Goal: Navigation & Orientation: Find specific page/section

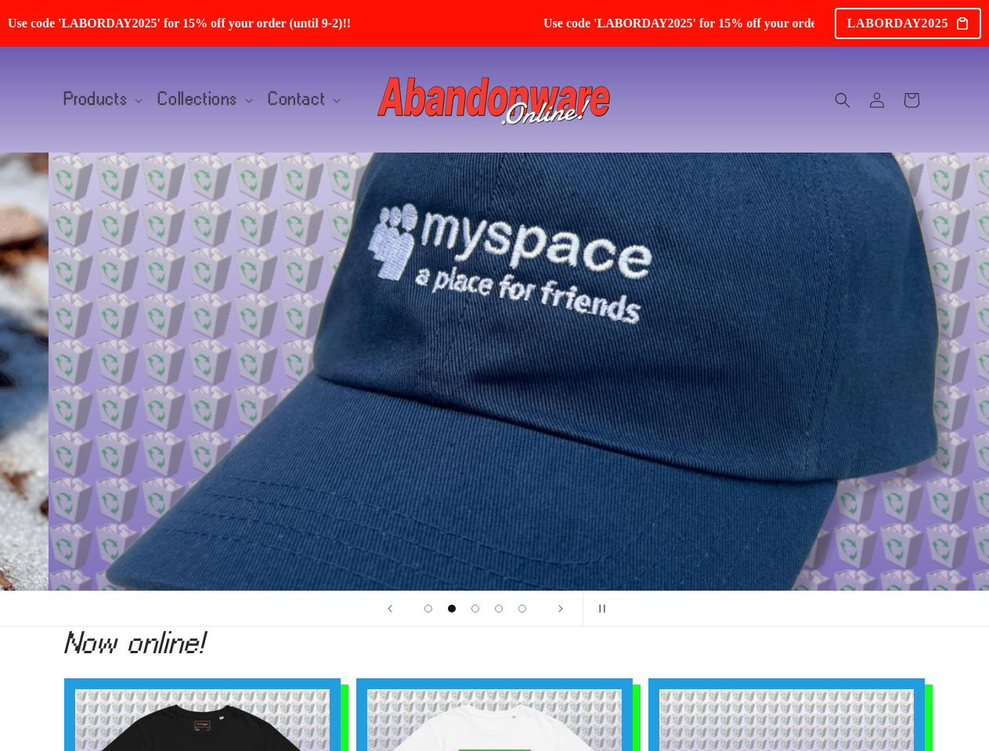
click at [494, 376] on div "2 of 5" at bounding box center [543, 371] width 352 height 63
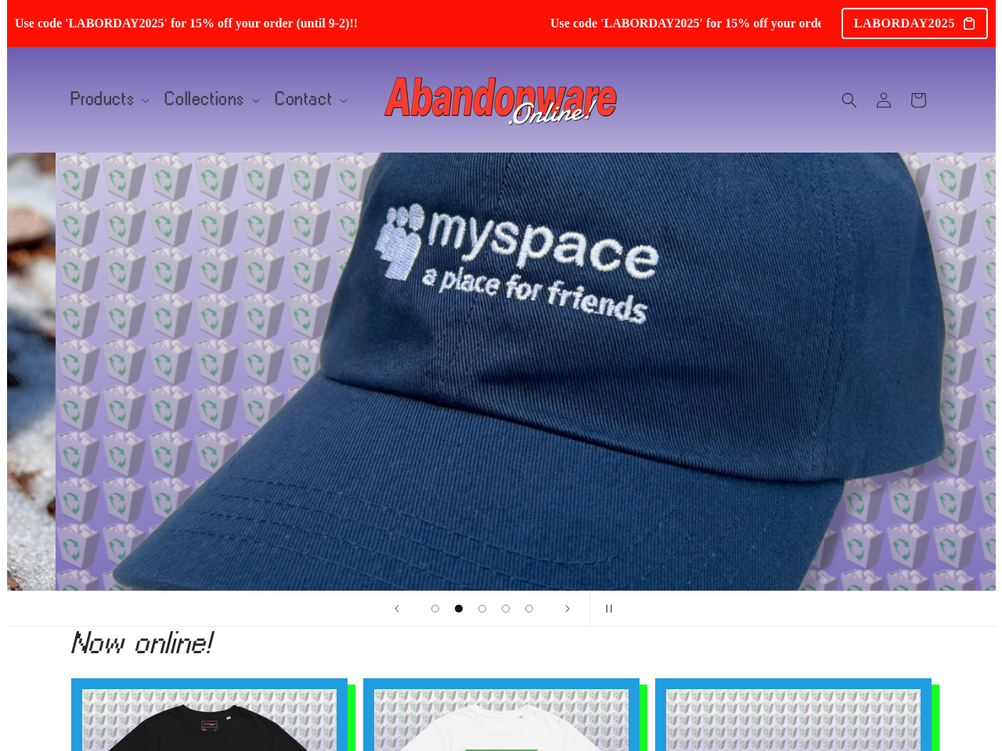
scroll to position [0, 989]
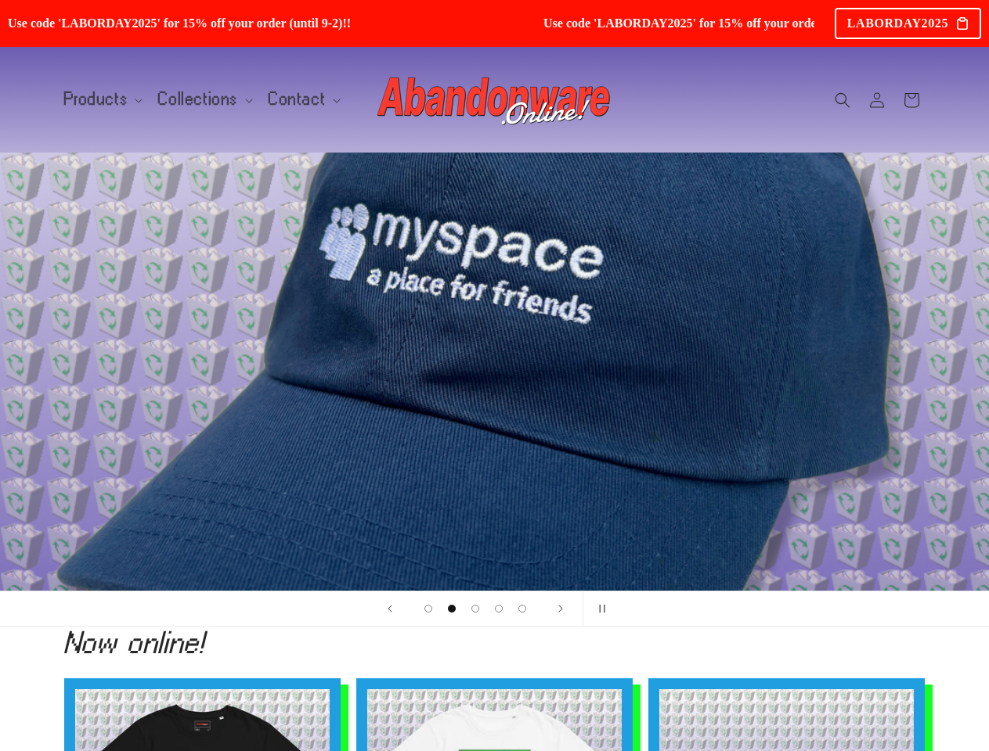
click at [907, 23] on div "LABORDAY2025" at bounding box center [907, 23] width 146 height 31
click at [100, 99] on span "Products" at bounding box center [96, 99] width 64 height 14
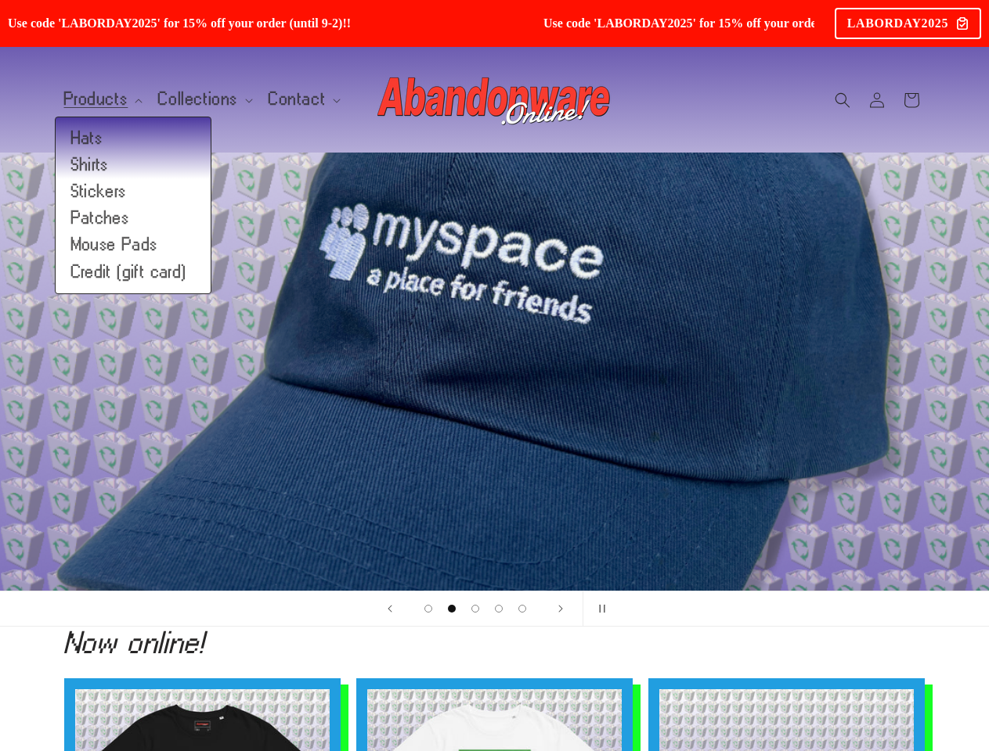
click at [199, 99] on span "Collections" at bounding box center [198, 99] width 80 height 14
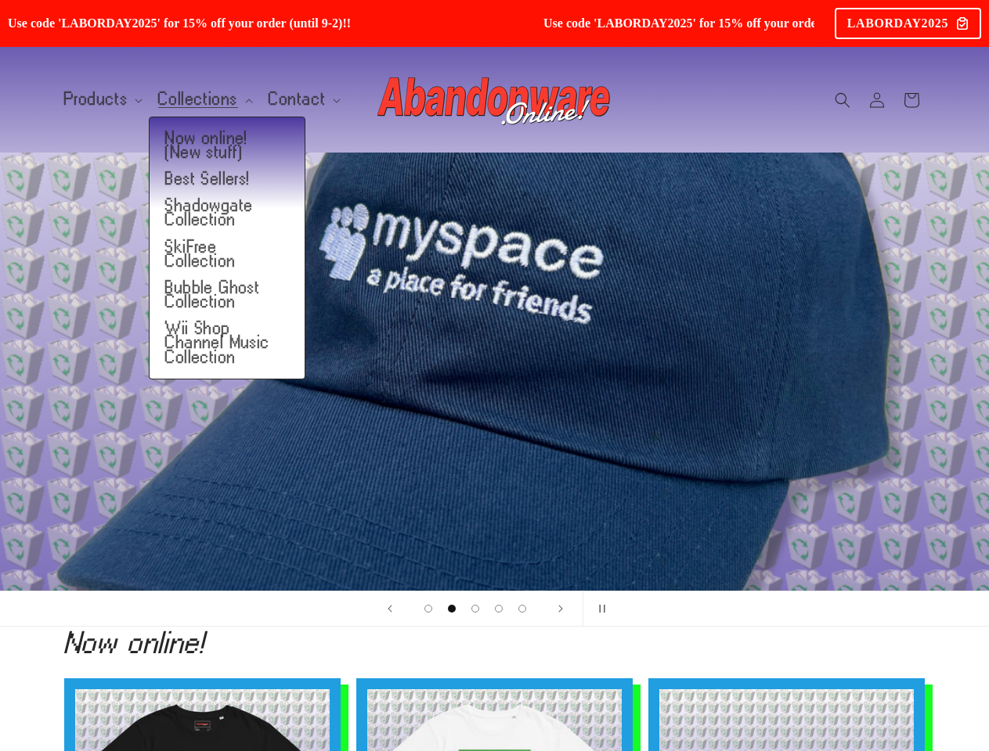
click at [294, 99] on span "Contact" at bounding box center [296, 99] width 57 height 14
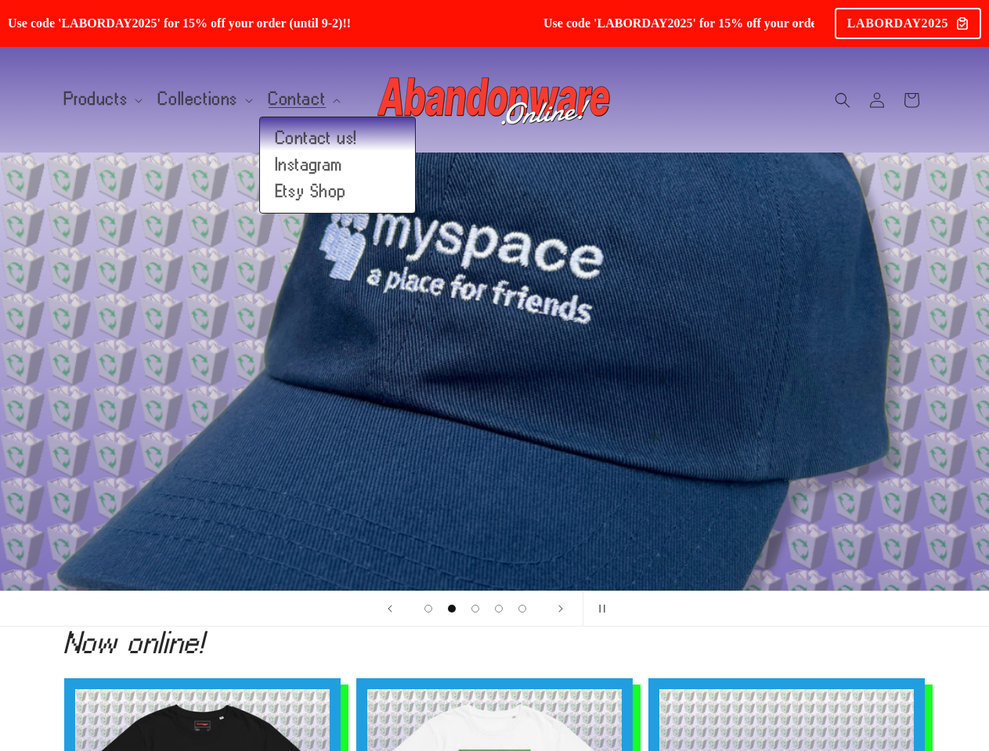
click at [842, 100] on icon "Search" at bounding box center [842, 100] width 16 height 16
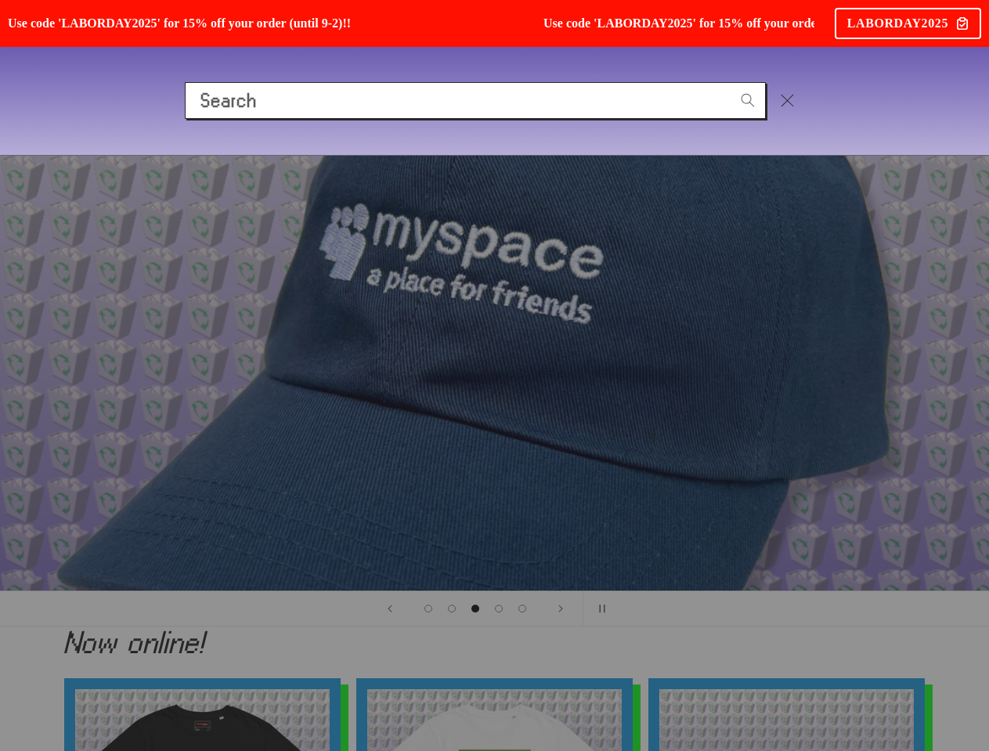
click at [844, 117] on div "Search" at bounding box center [494, 100] width 989 height 108
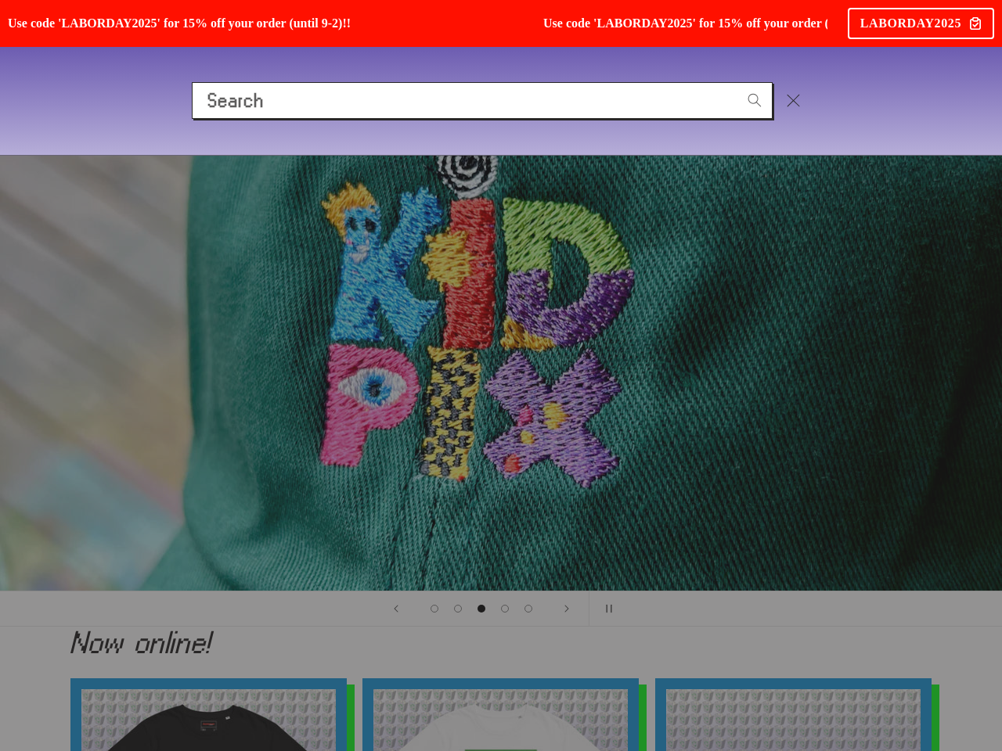
click at [0, 101] on div "Search" at bounding box center [0, 101] width 0 height 0
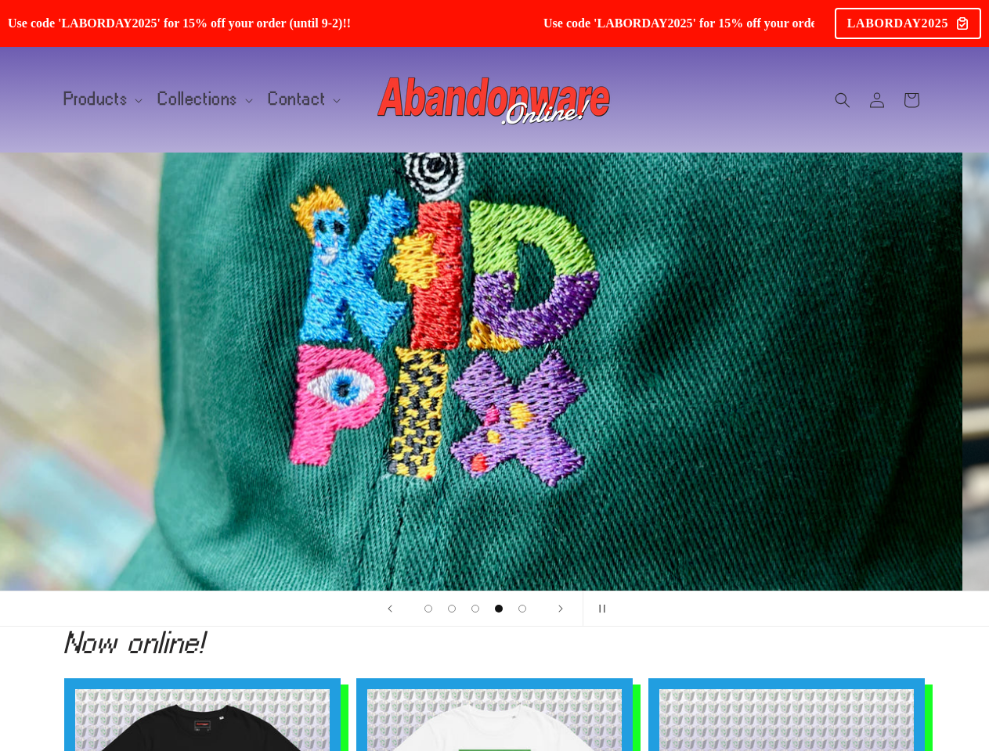
click at [428, 609] on span "Load slide 1 of 5" at bounding box center [428, 609] width 8 height 8
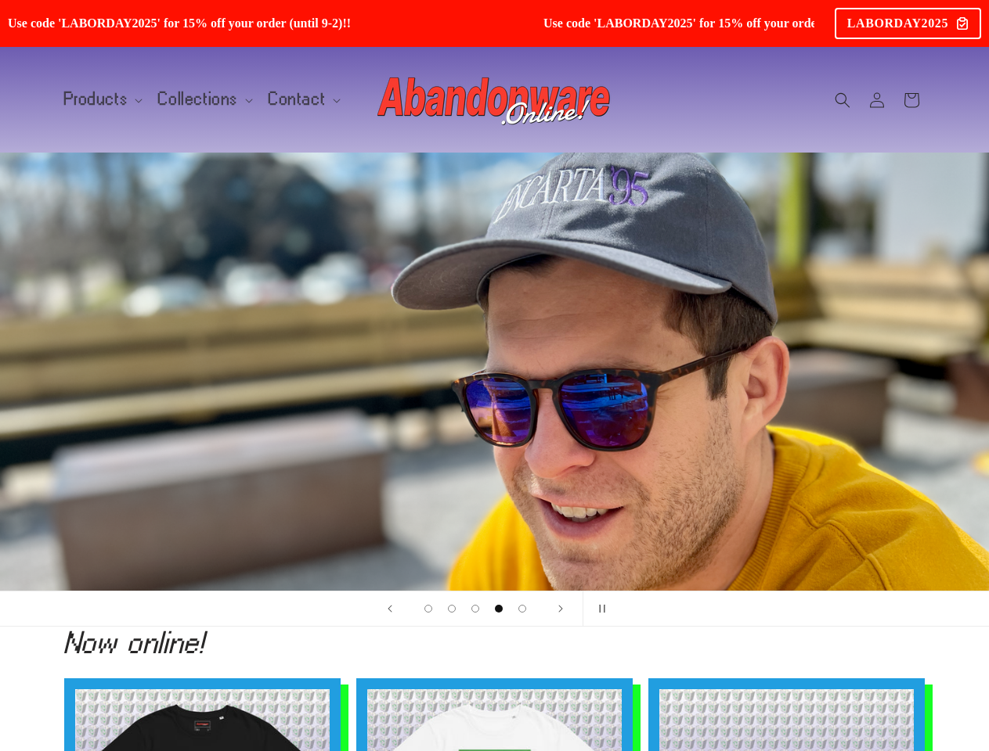
click at [452, 609] on span "Load slide 2 of 5" at bounding box center [452, 609] width 8 height 8
